Goal: Transaction & Acquisition: Purchase product/service

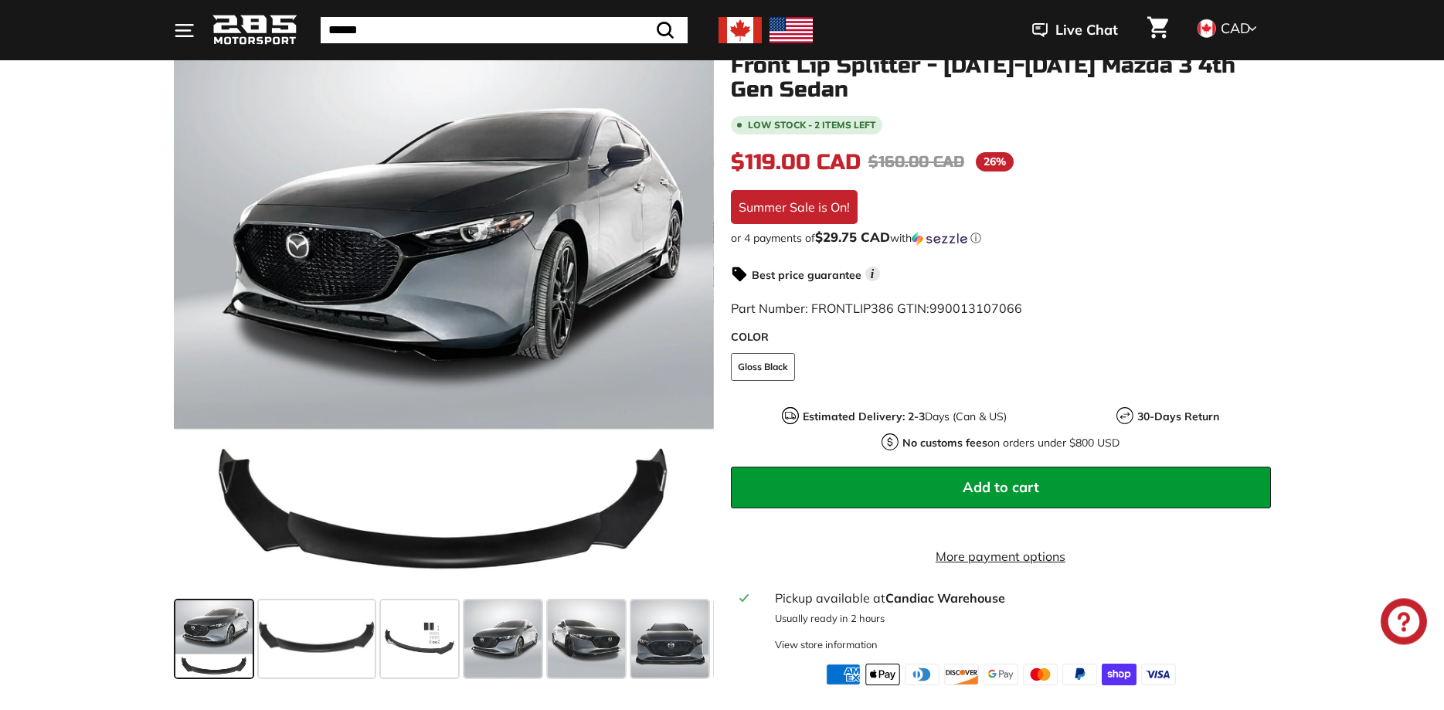
scroll to position [315, 0]
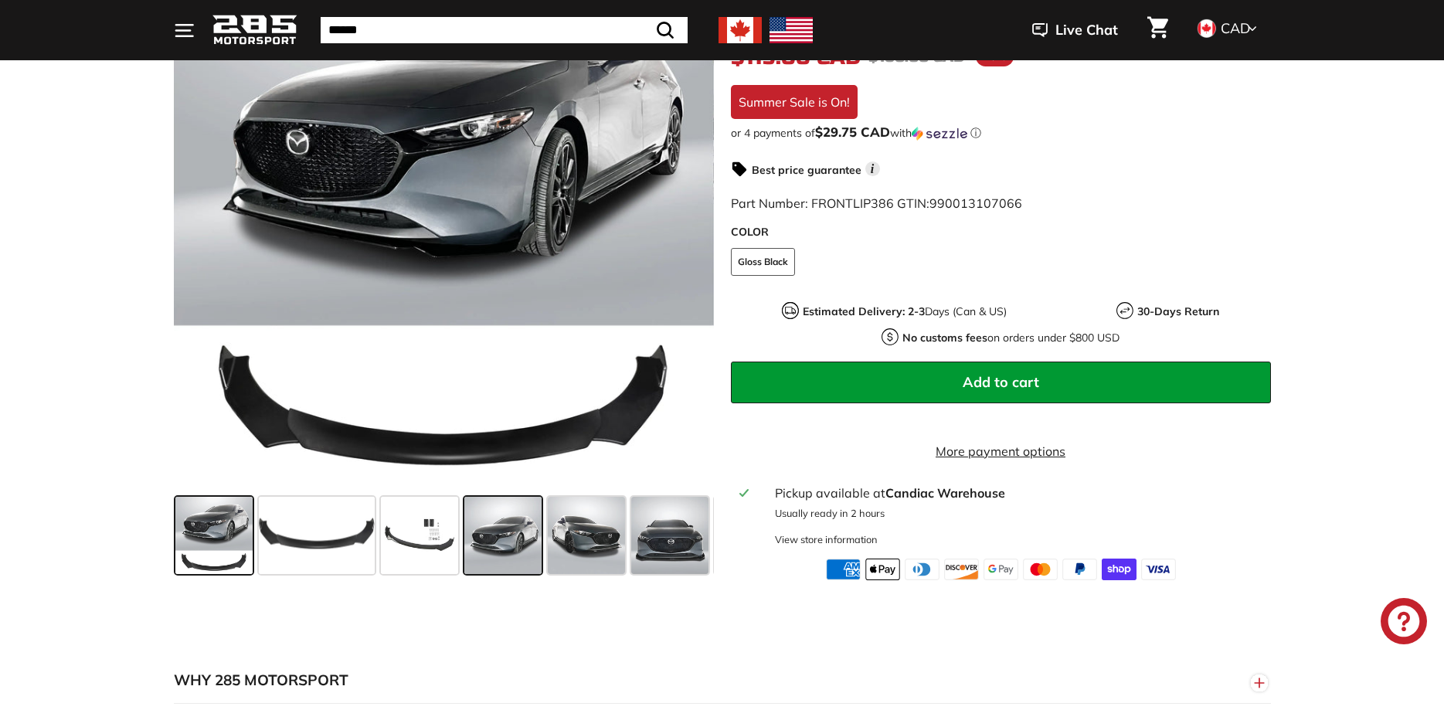
click at [499, 552] on span at bounding box center [502, 535] width 77 height 77
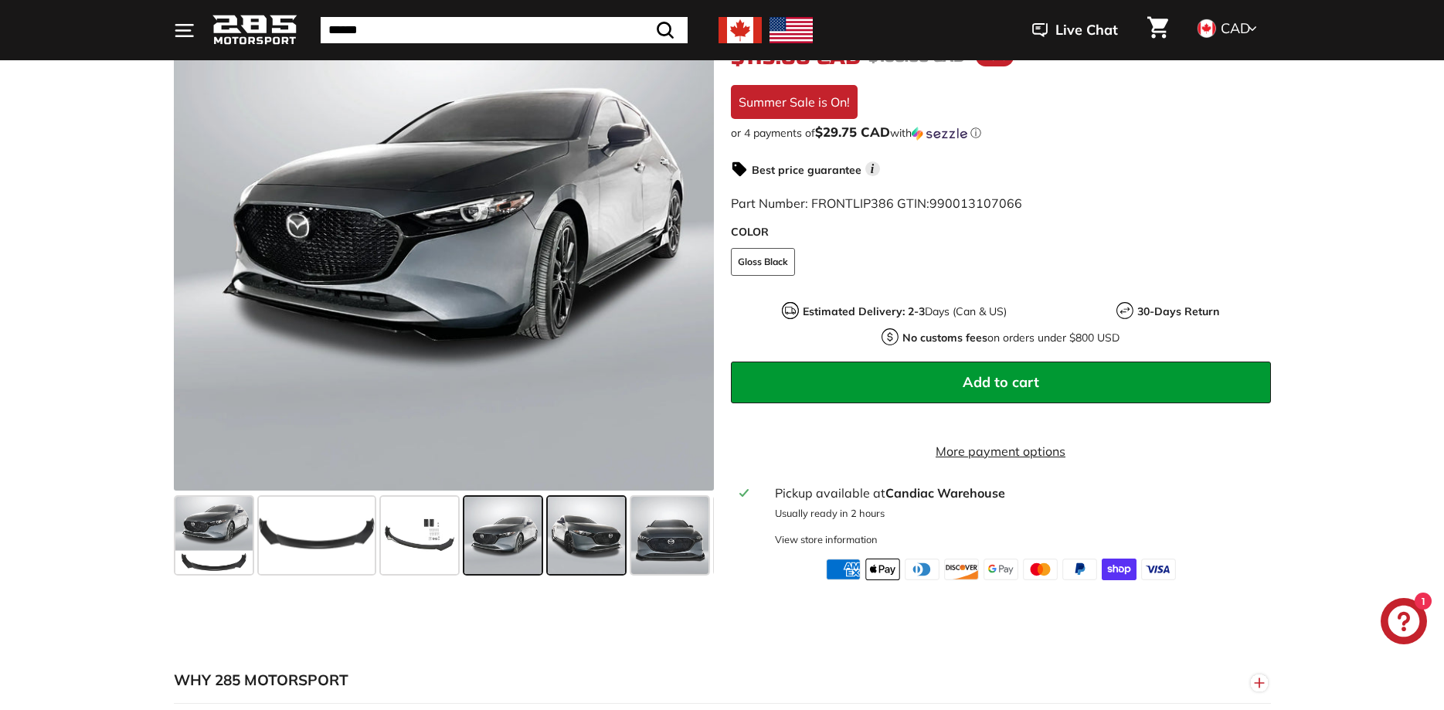
click at [586, 552] on span at bounding box center [586, 535] width 77 height 77
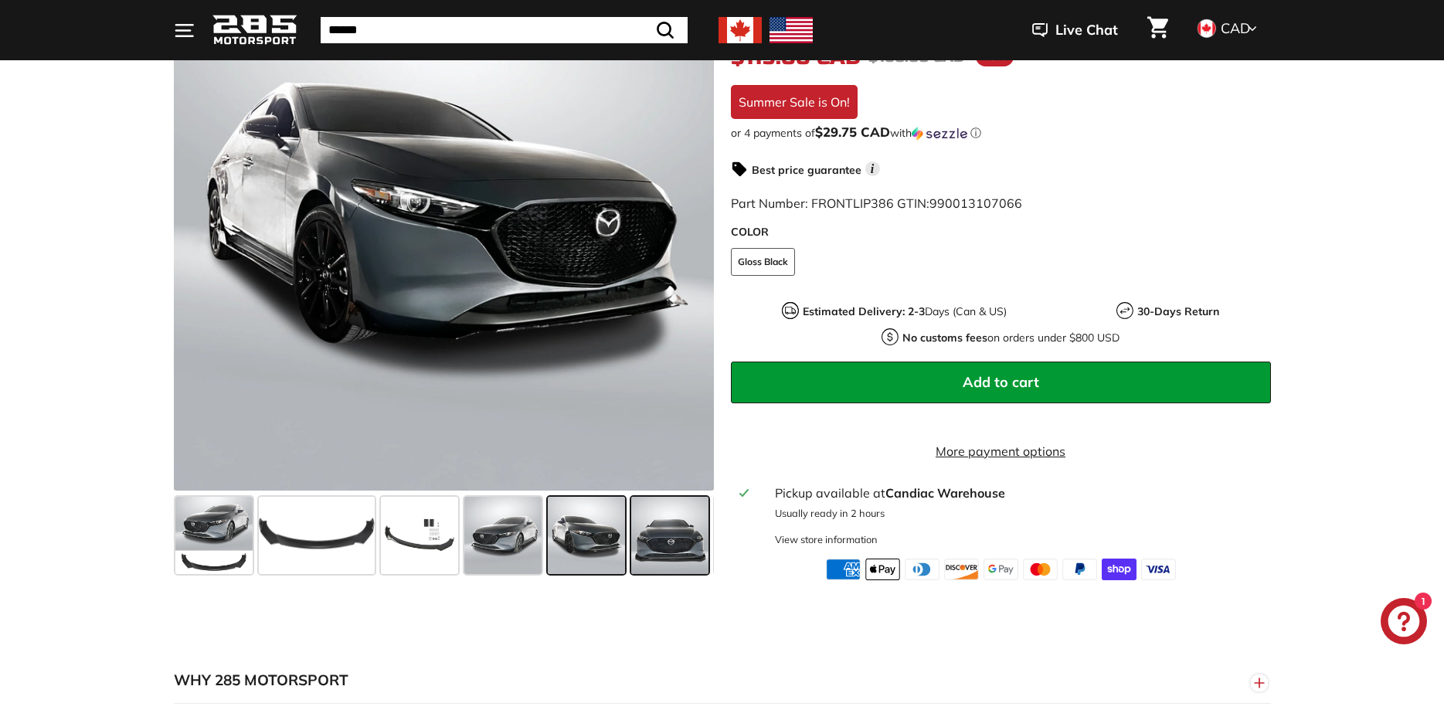
click at [703, 557] on span at bounding box center [669, 535] width 77 height 77
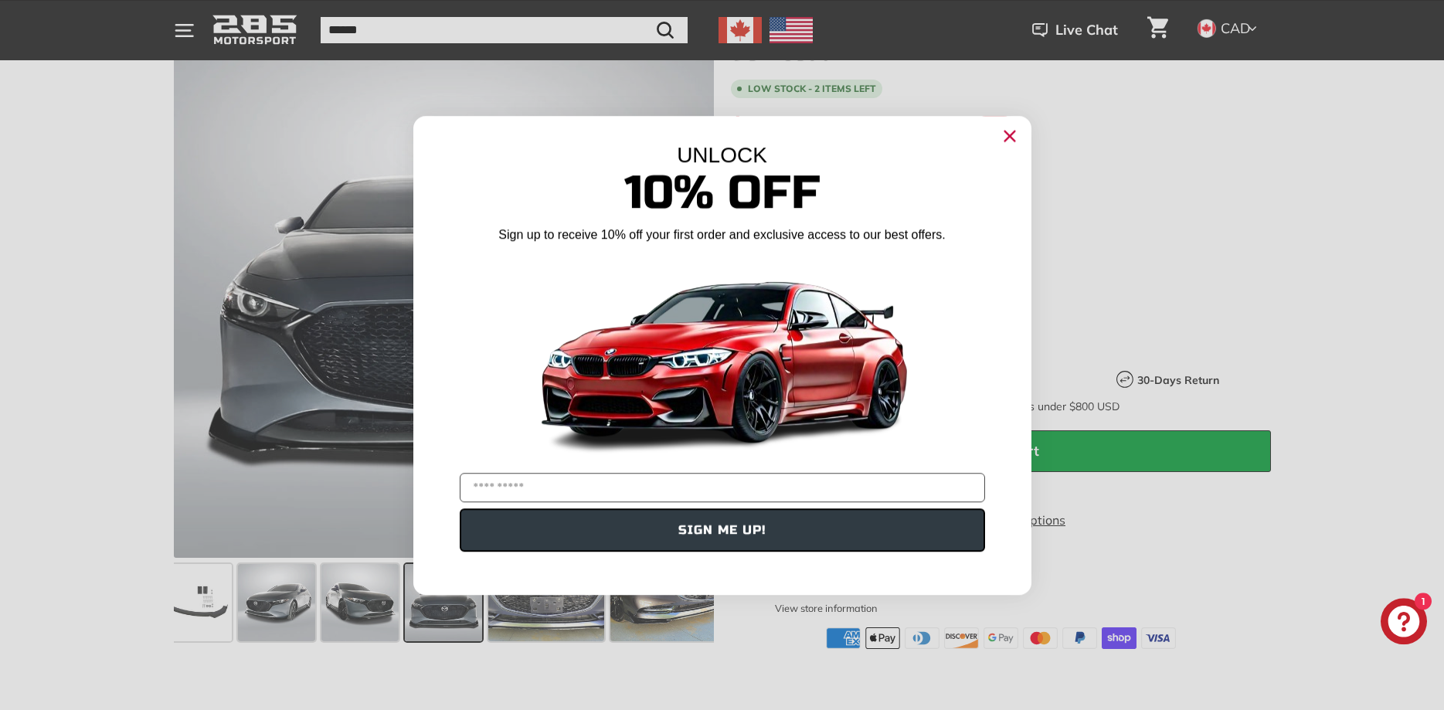
scroll to position [236, 0]
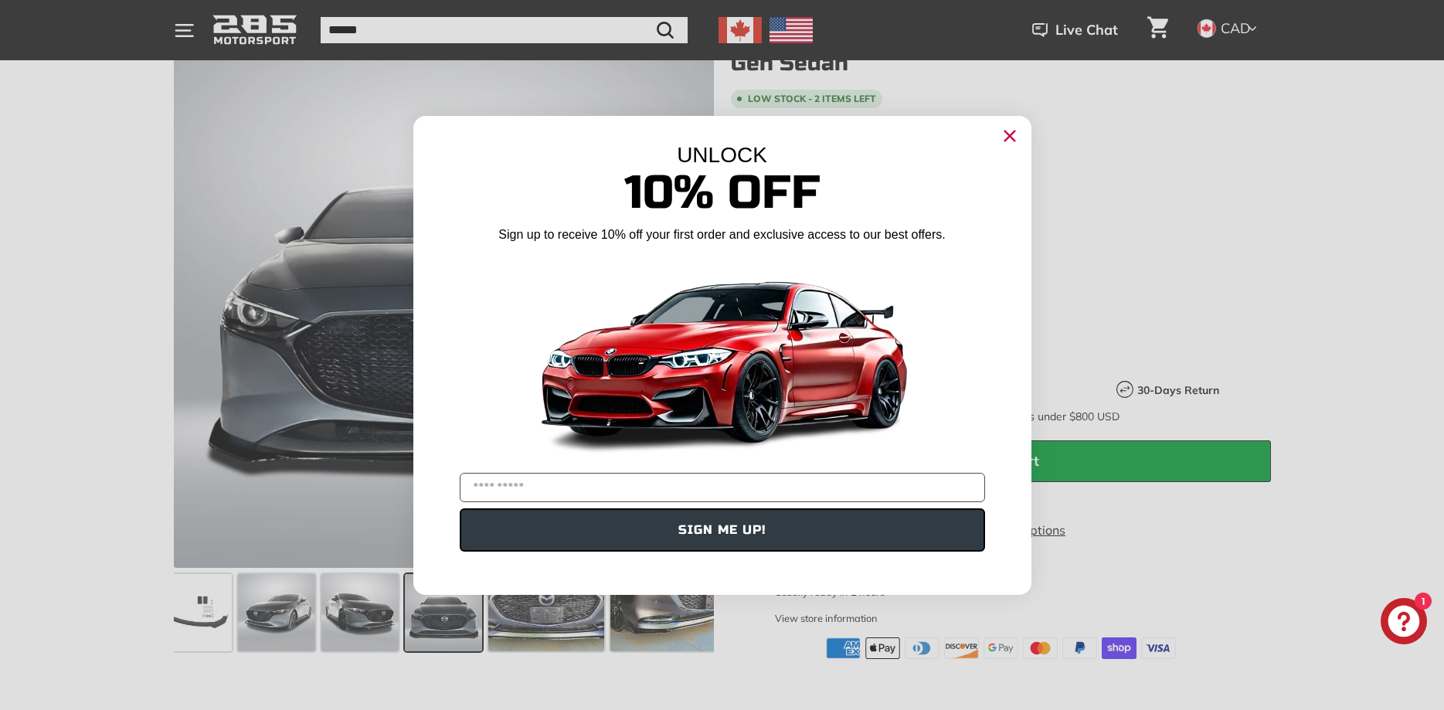
click at [1339, 287] on div "Close dialog UNLOCK 10% Off Sign up to receive 10% off your first order and exc…" at bounding box center [722, 355] width 1444 height 710
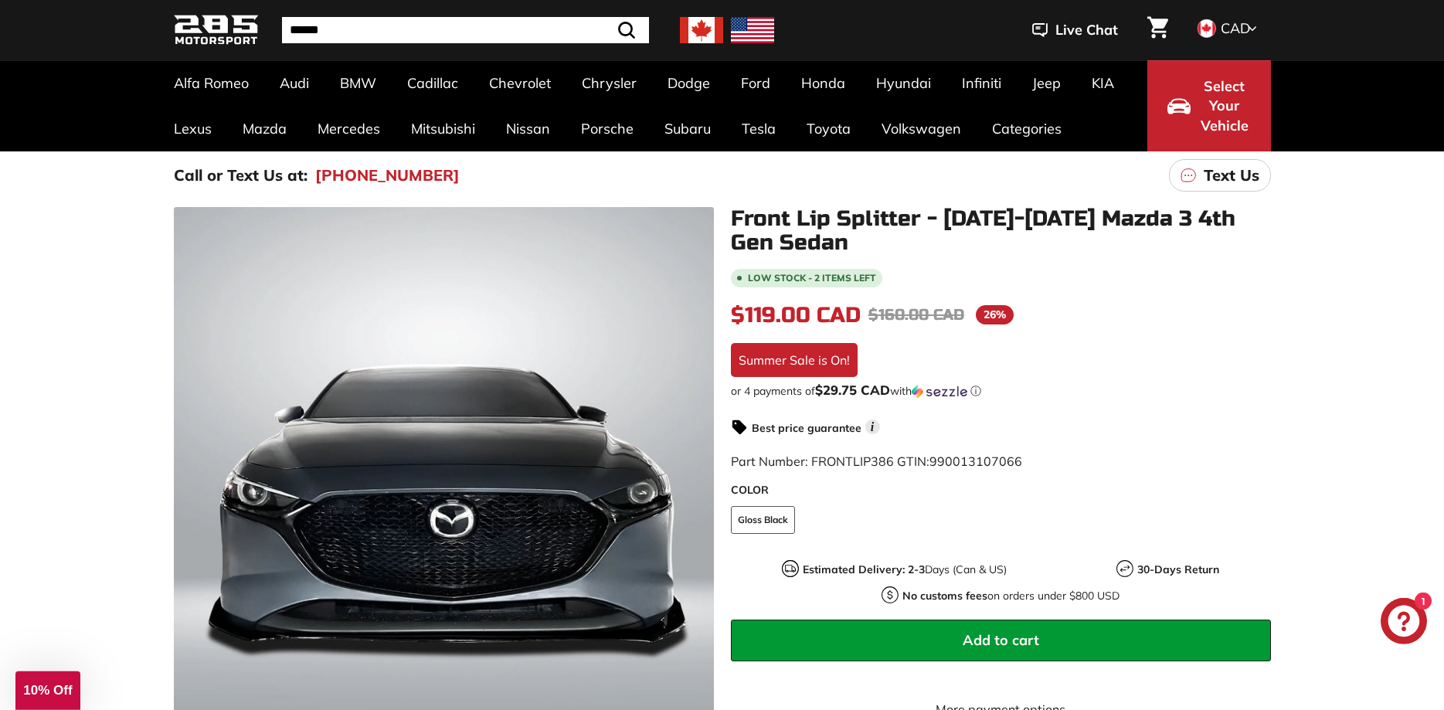
scroll to position [158, 0]
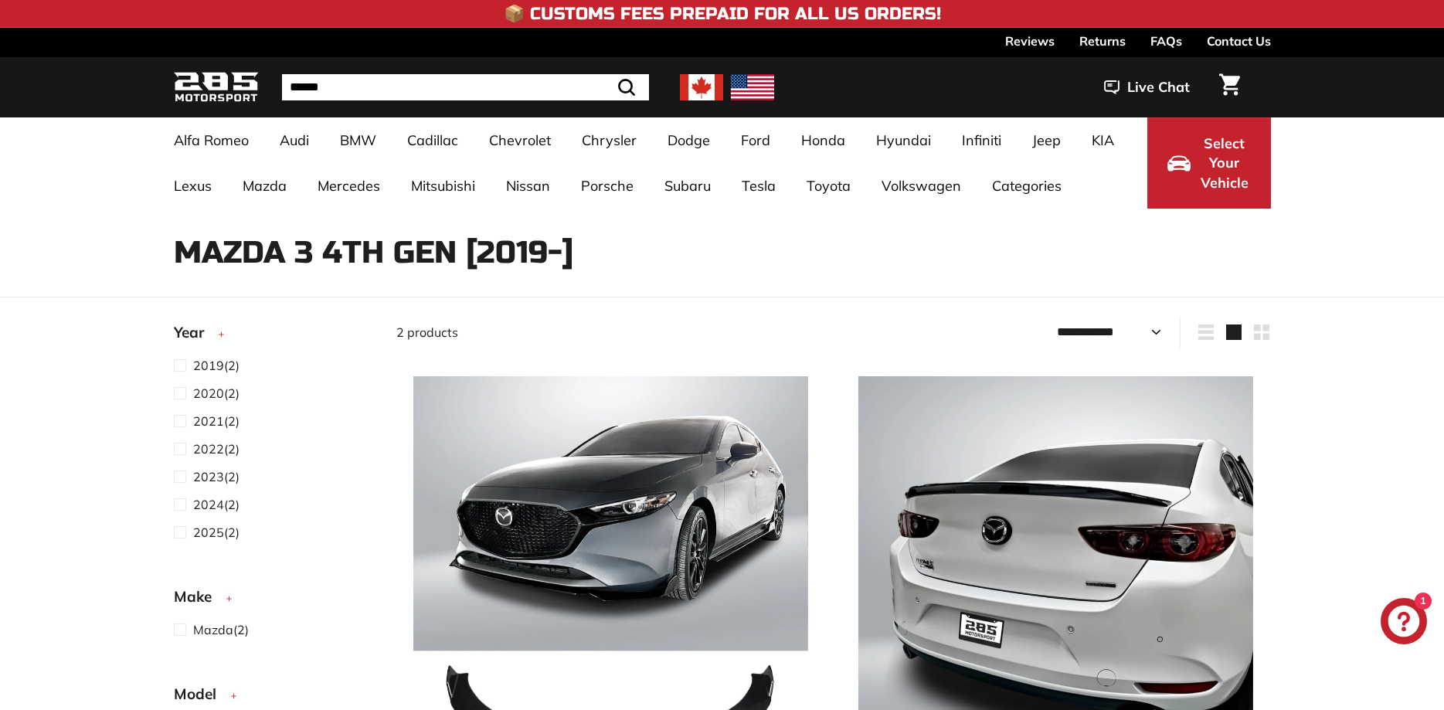
select select "**********"
click at [1321, 652] on div "Sort Featured Best selling Alphabetically, A-Z Alphabetically, Z-A Price, low t…" at bounding box center [722, 636] width 1444 height 639
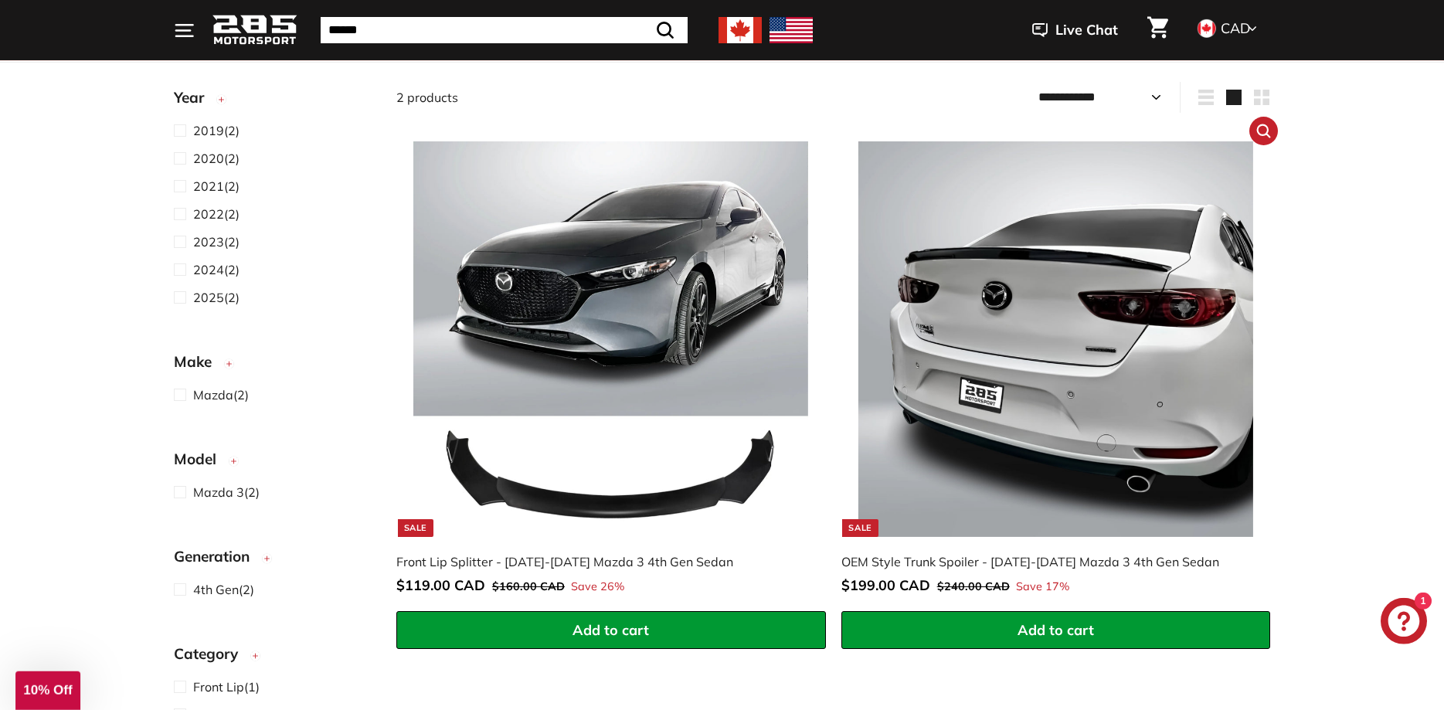
scroll to position [236, 0]
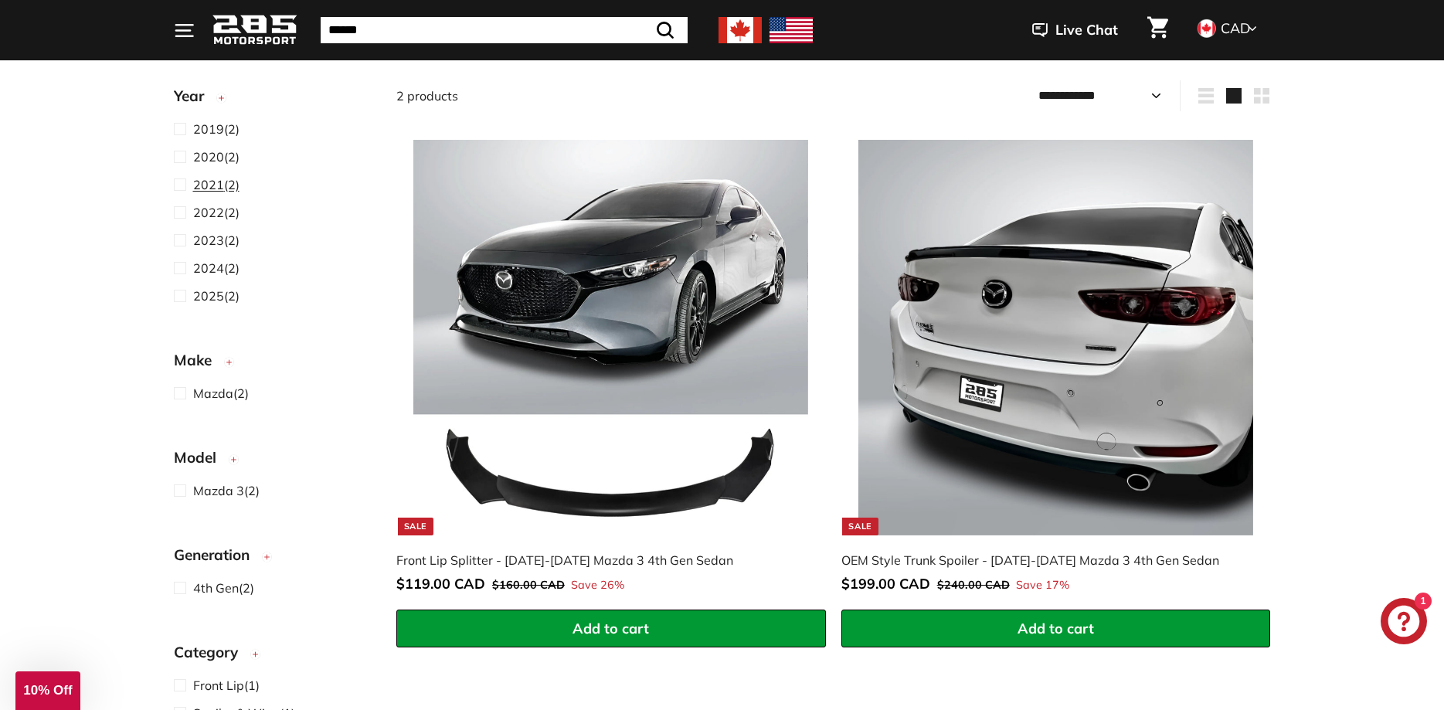
click at [225, 189] on span "2021 (2)" at bounding box center [216, 184] width 46 height 19
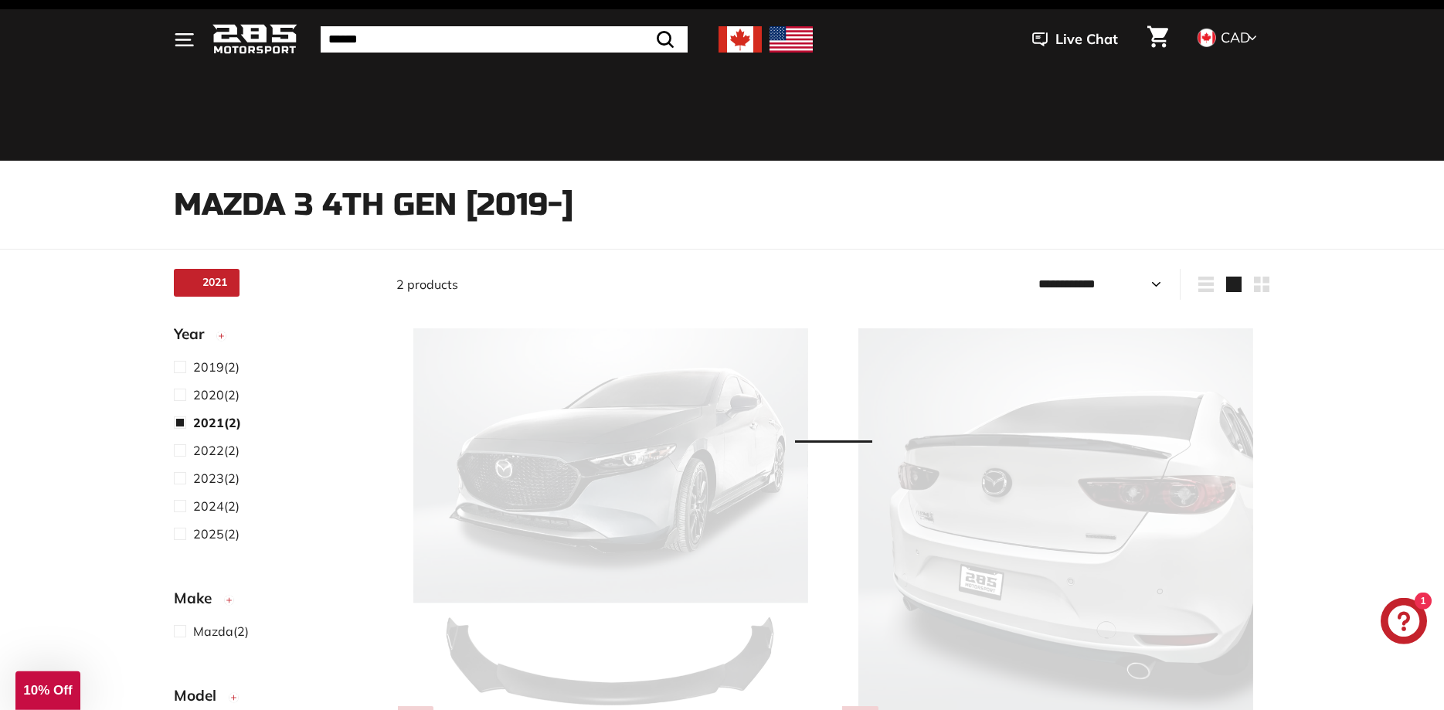
select select "**********"
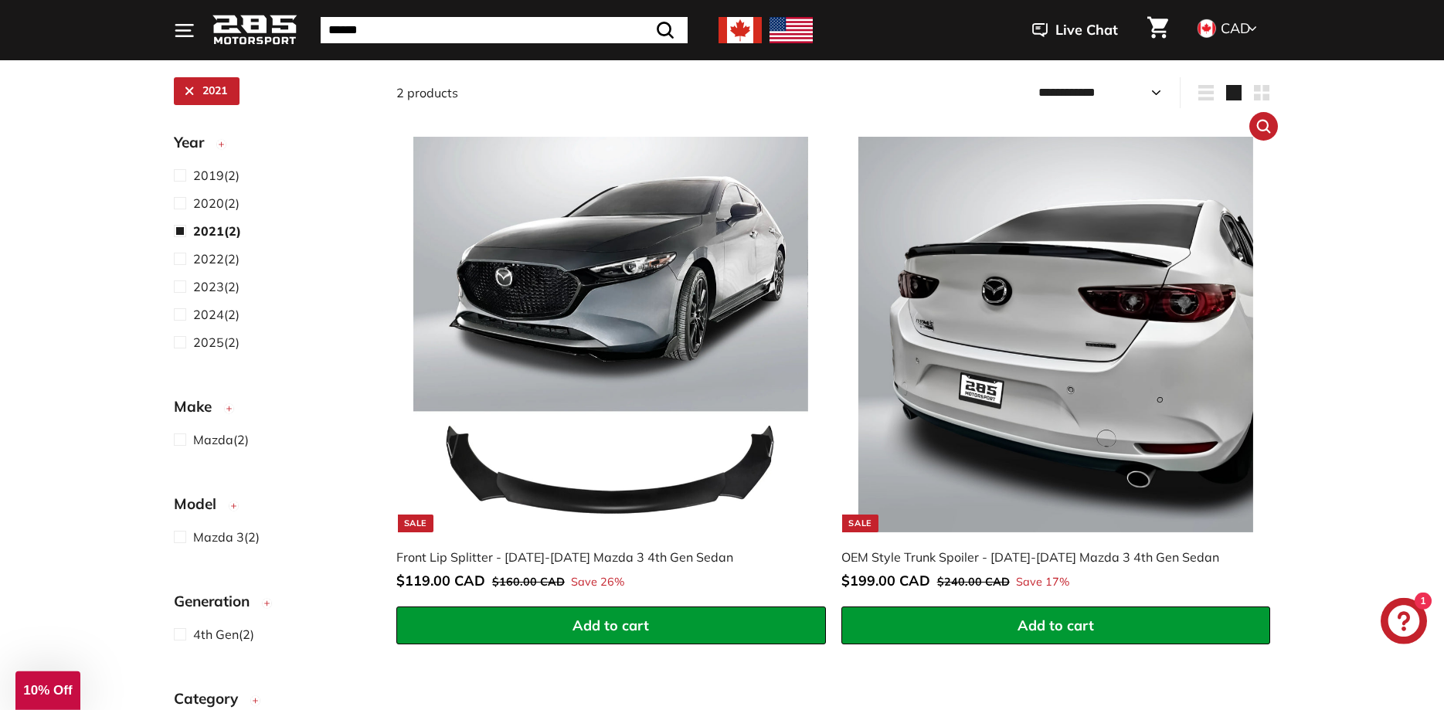
scroll to position [355, 0]
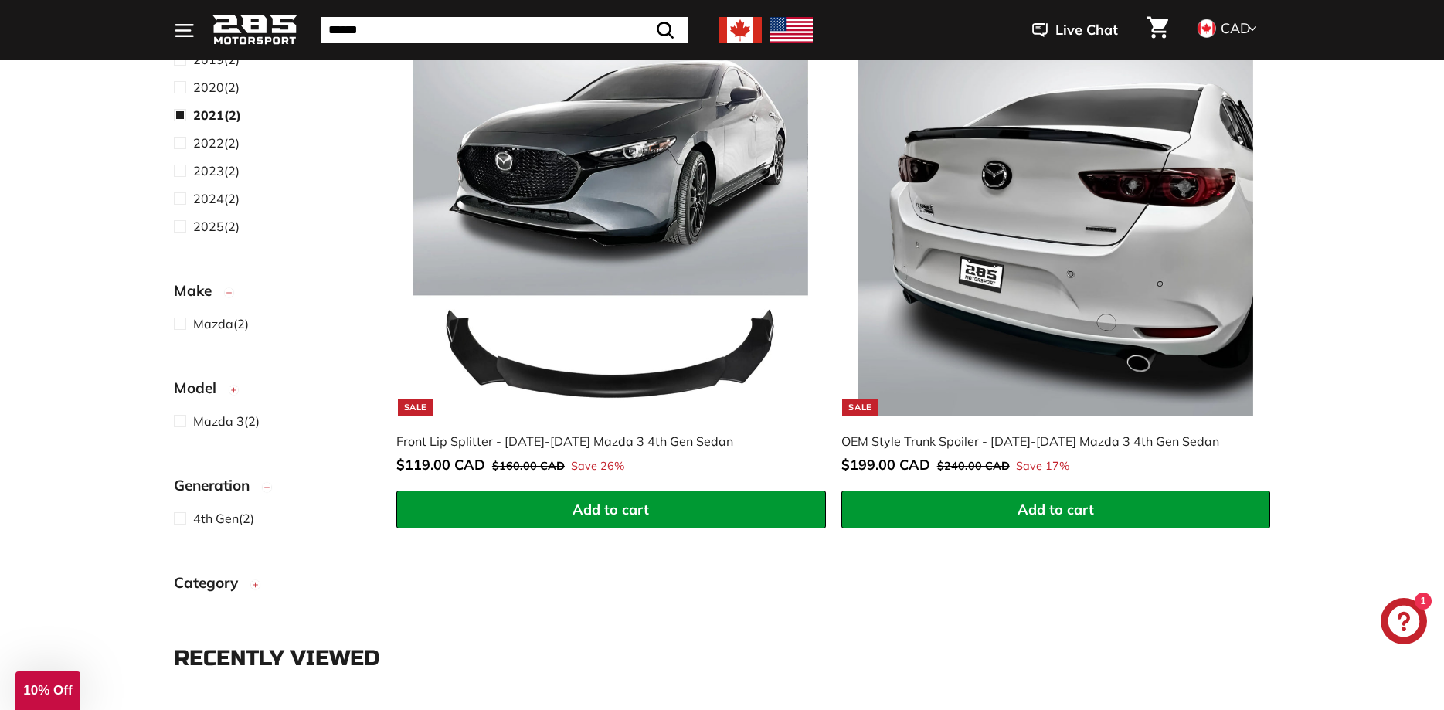
click at [672, 443] on div "Front Lip Splitter - [DATE]-[DATE] Mazda 3 4th Gen Sedan" at bounding box center [603, 441] width 414 height 19
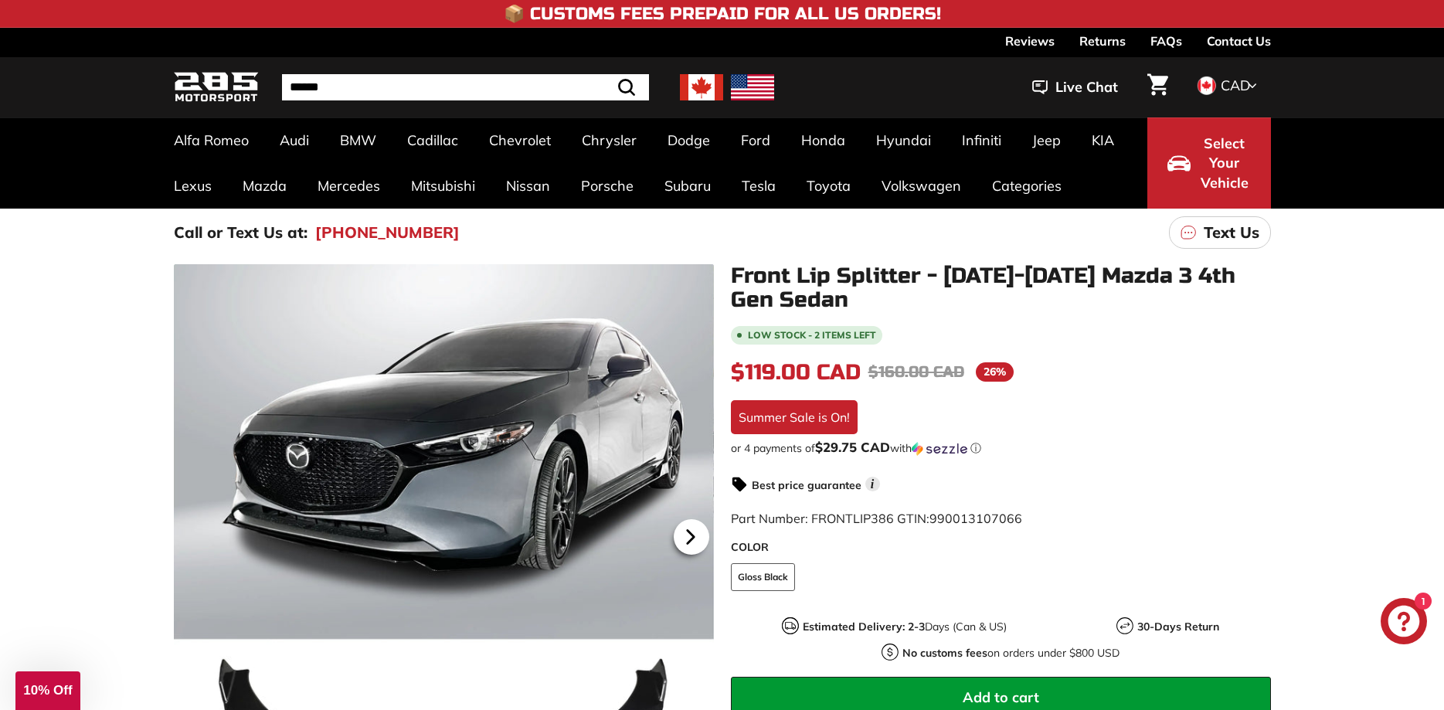
click at [697, 541] on icon at bounding box center [691, 537] width 36 height 36
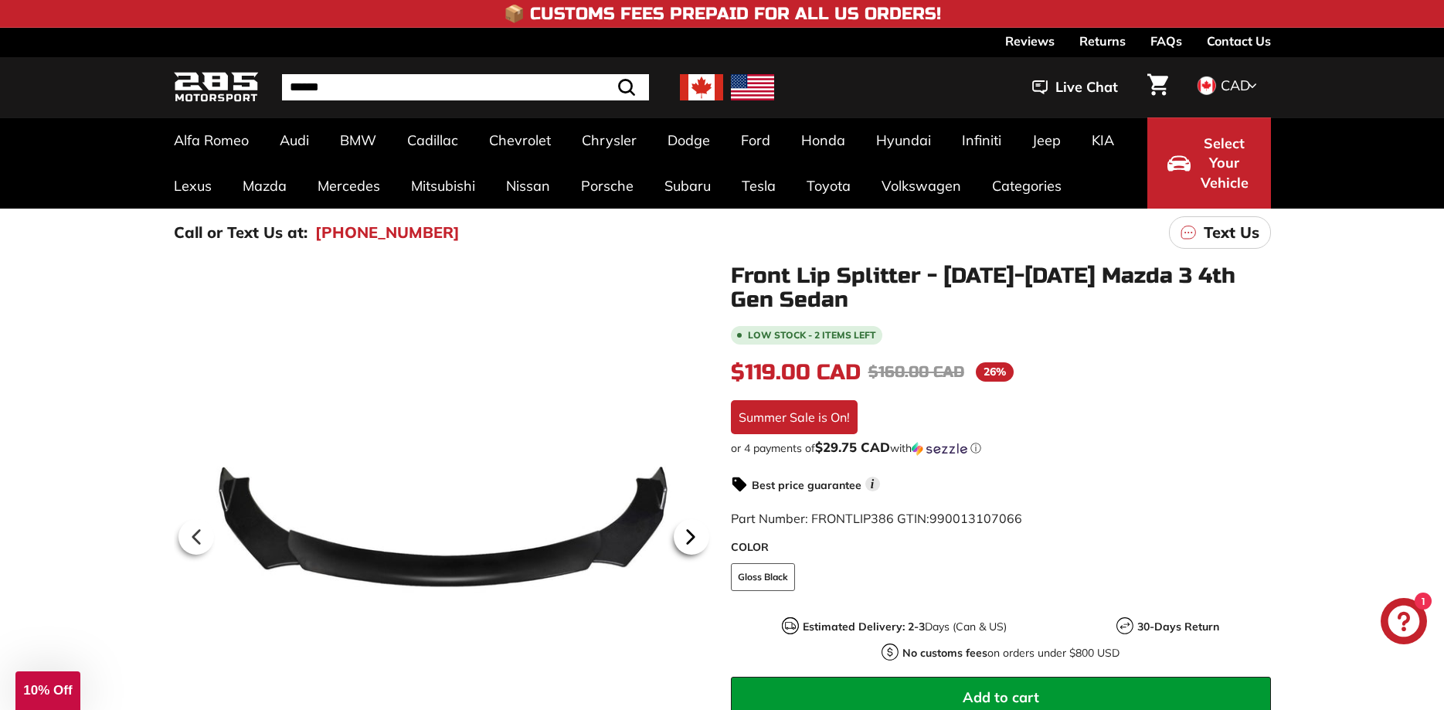
click at [697, 542] on icon at bounding box center [691, 537] width 36 height 36
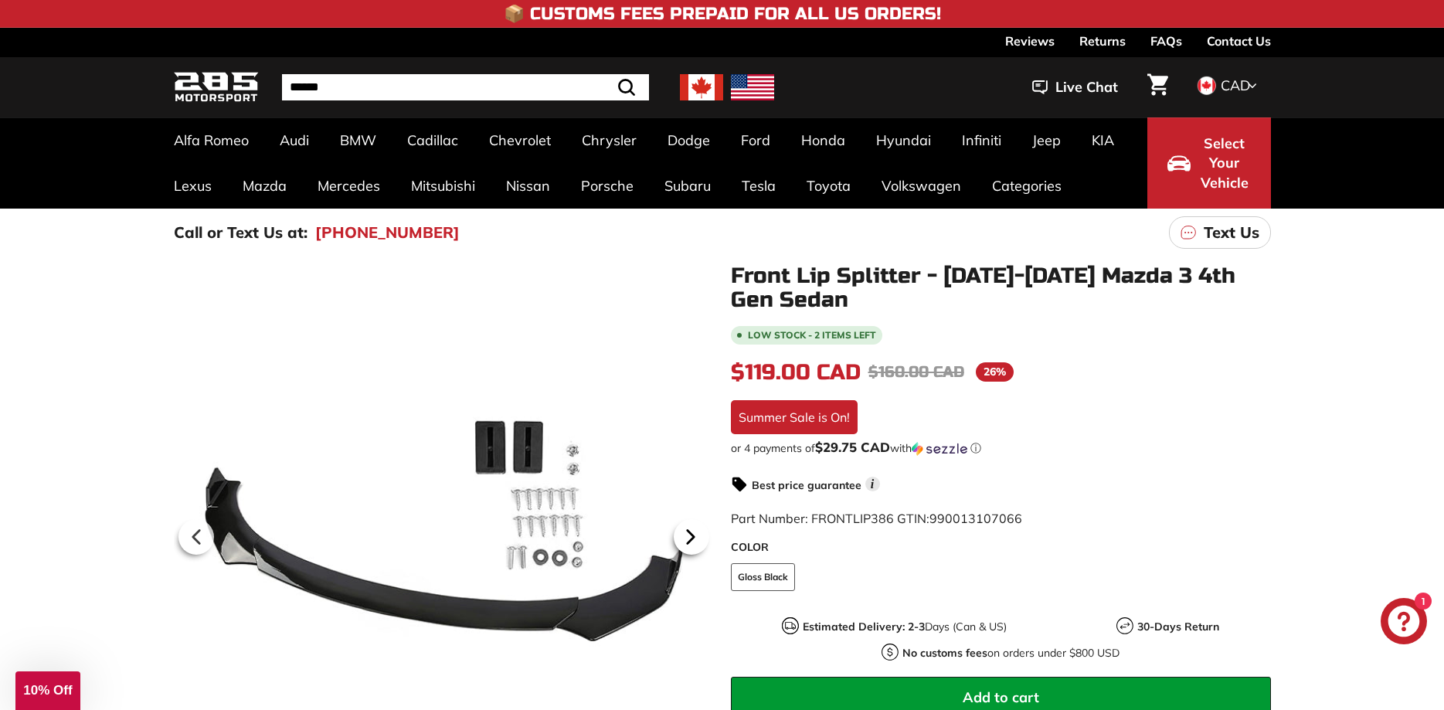
click at [697, 542] on icon at bounding box center [691, 537] width 36 height 36
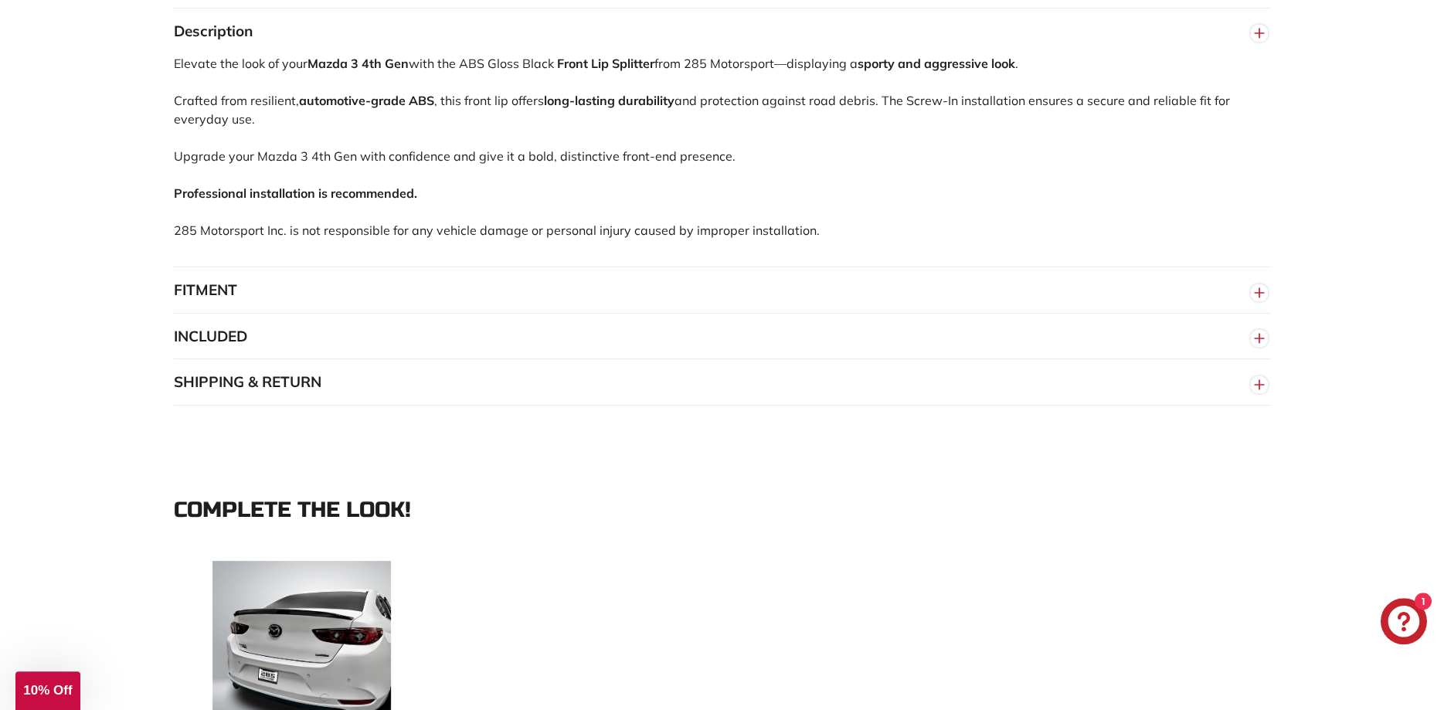
scroll to position [946, 0]
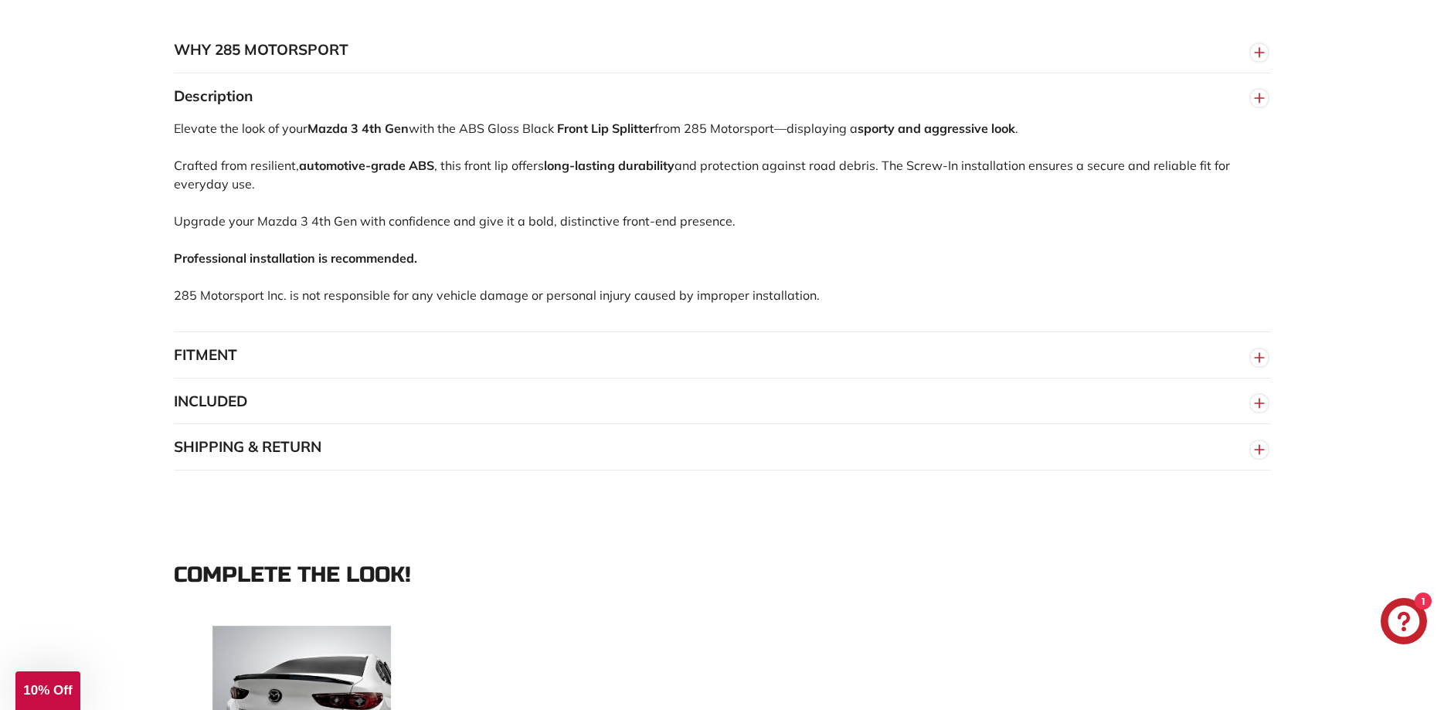
click at [522, 377] on button "FITMENT" at bounding box center [722, 355] width 1097 height 46
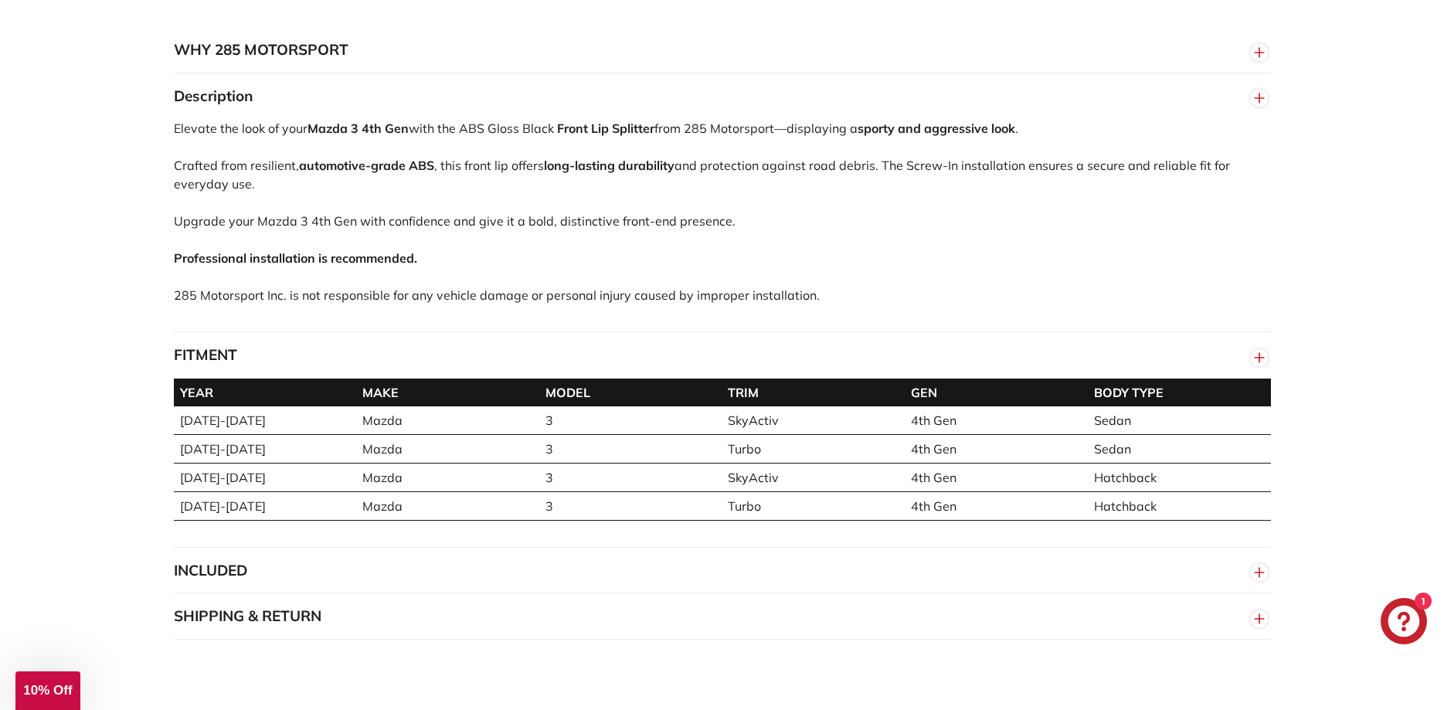
click at [604, 580] on button "INCLUDED" at bounding box center [722, 571] width 1097 height 46
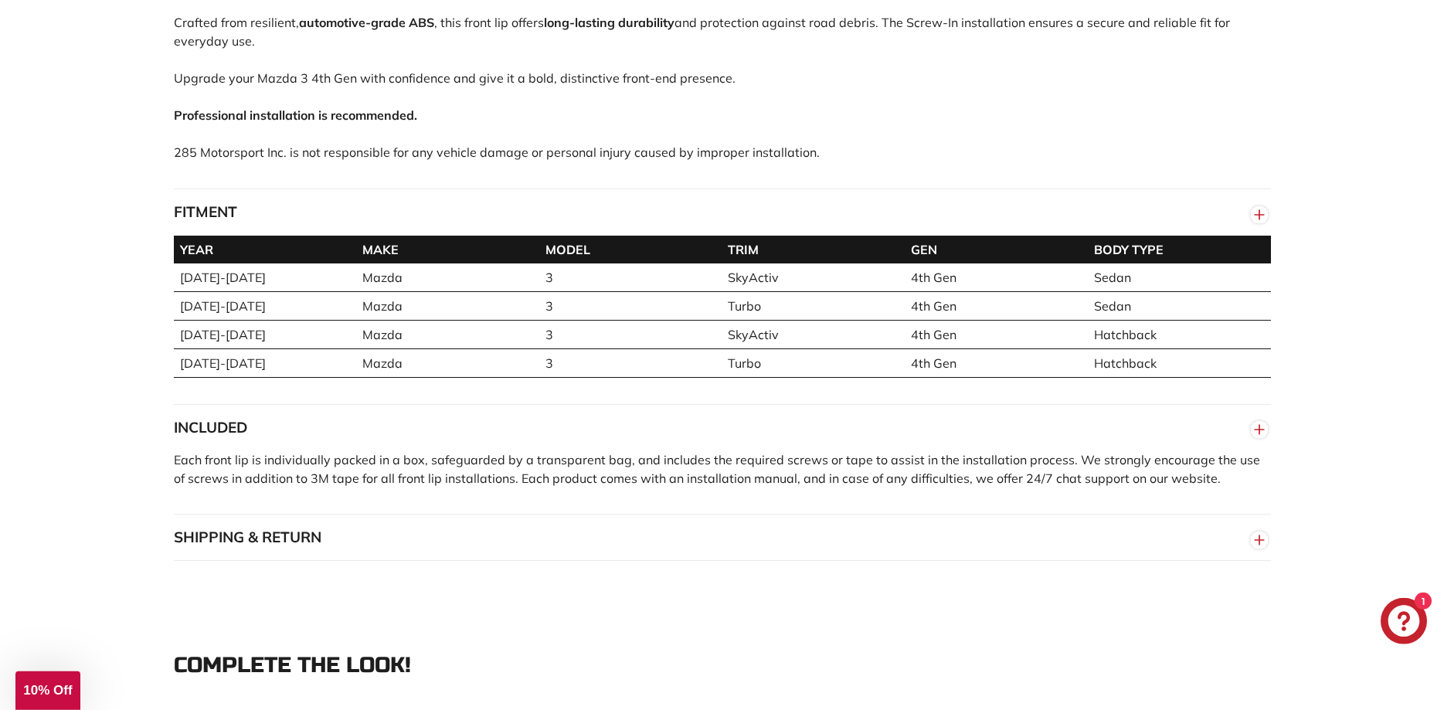
scroll to position [1103, 0]
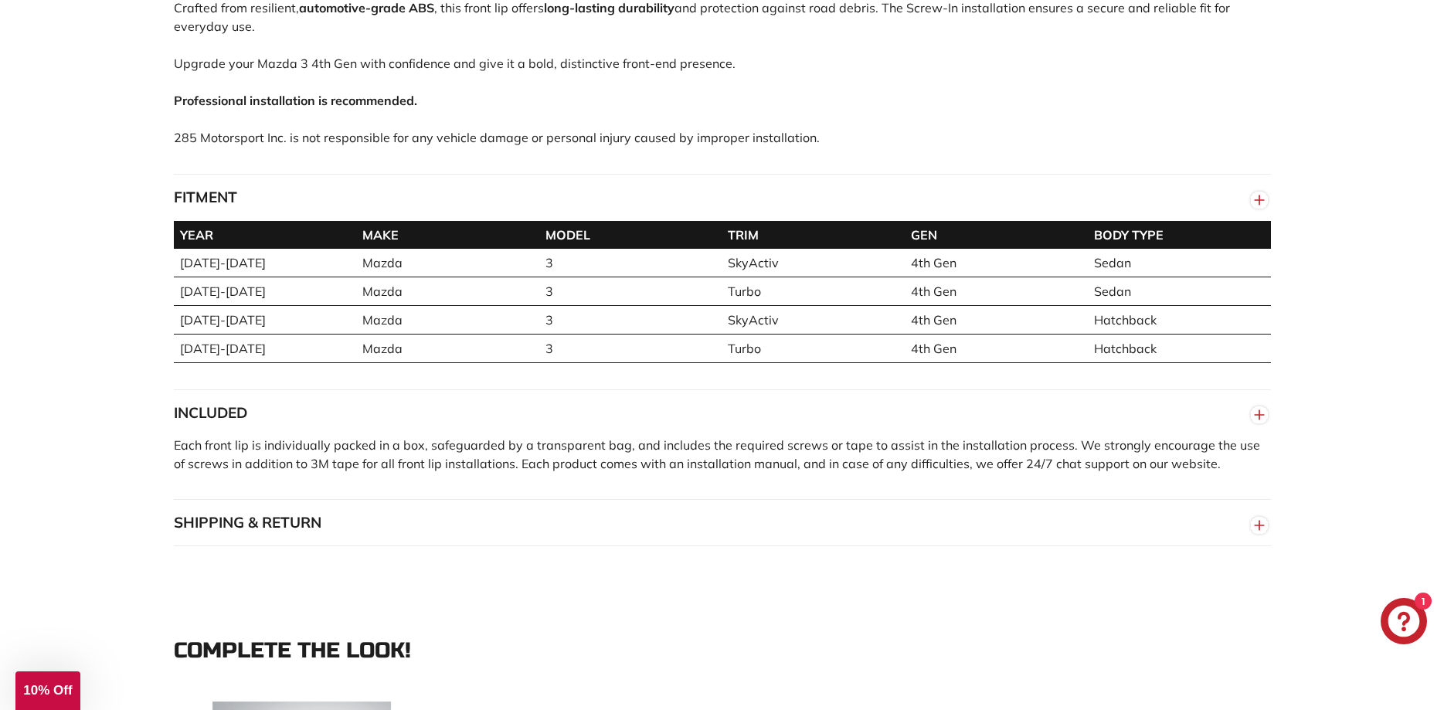
drag, startPoint x: 1243, startPoint y: 243, endPoint x: 1106, endPoint y: 229, distance: 138.2
click at [1038, 249] on tr "YEAR MAKE MODEL TRIM GEN BODY TYPE" at bounding box center [722, 235] width 1097 height 28
click at [1260, 209] on circle "button" at bounding box center [1259, 200] width 17 height 17
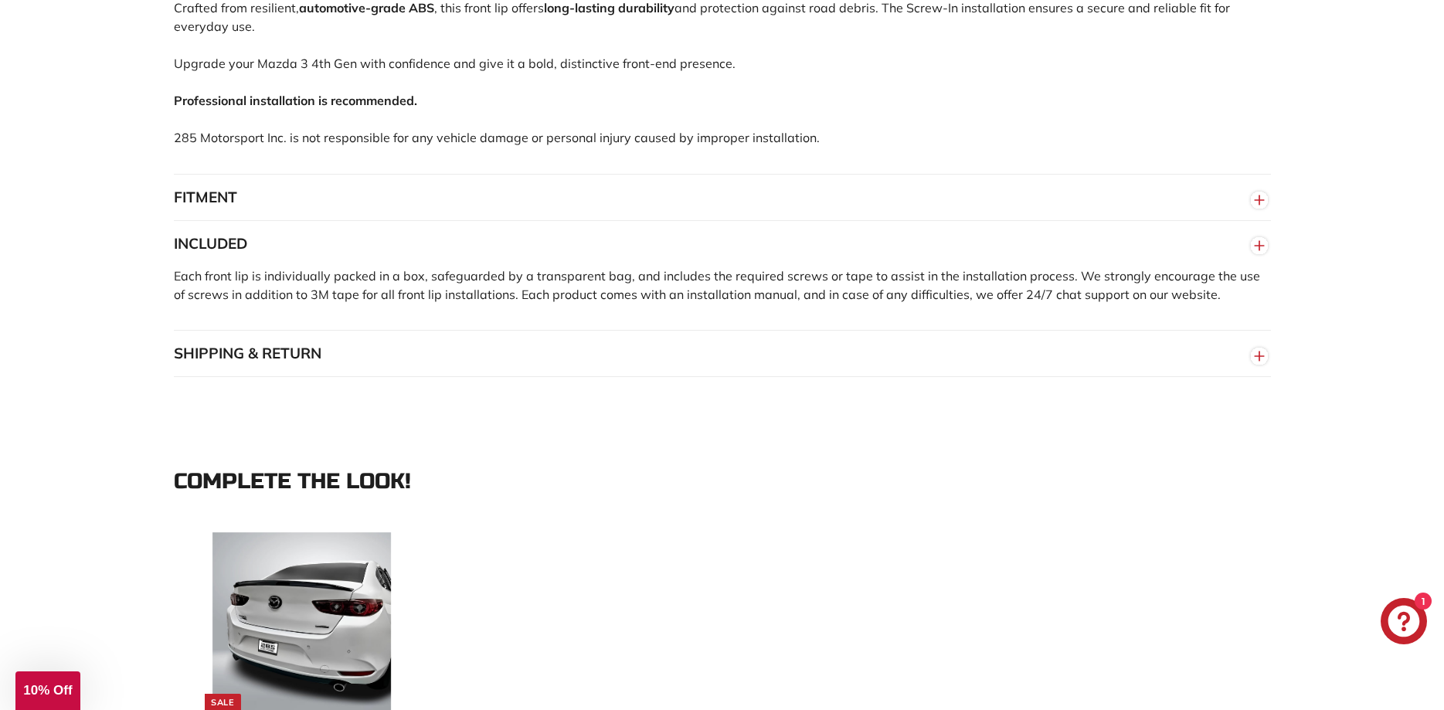
click at [1260, 209] on circle "button" at bounding box center [1259, 200] width 17 height 17
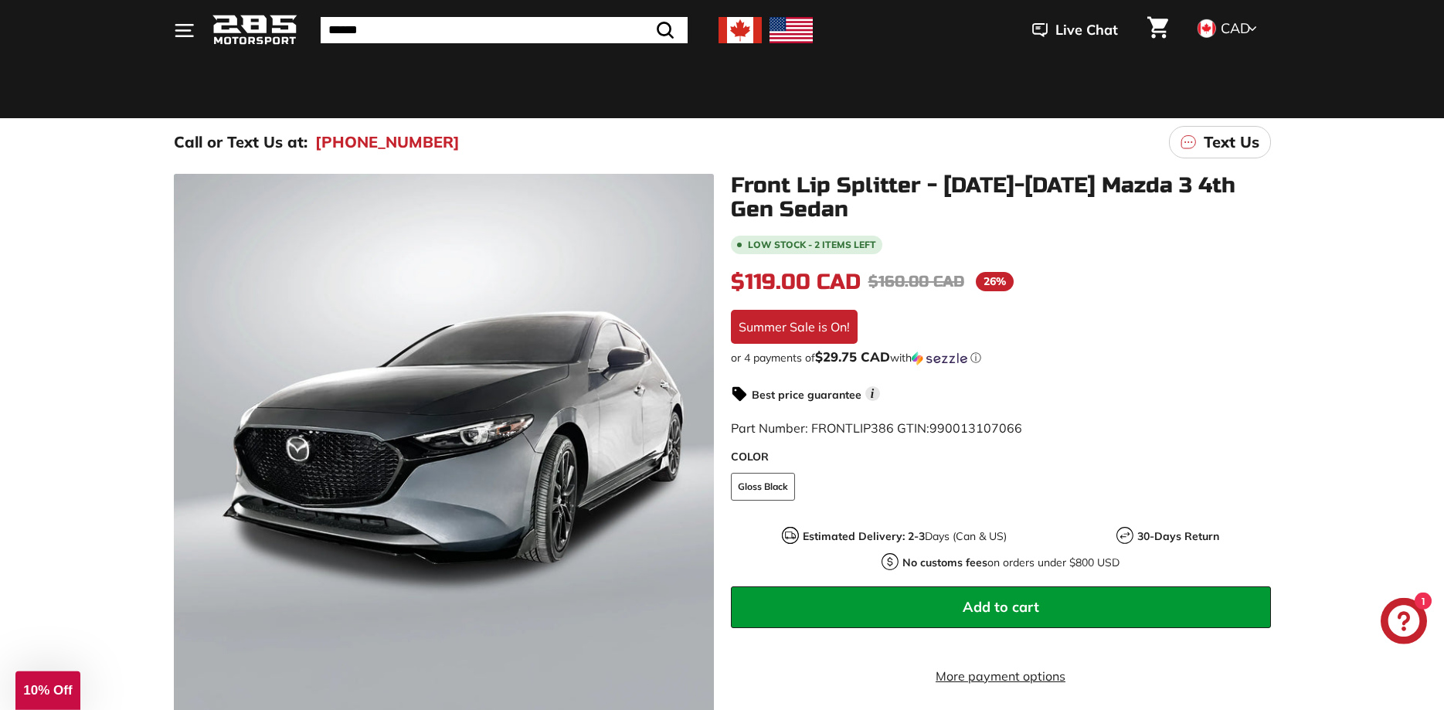
scroll to position [79, 0]
